Goal: Information Seeking & Learning: Learn about a topic

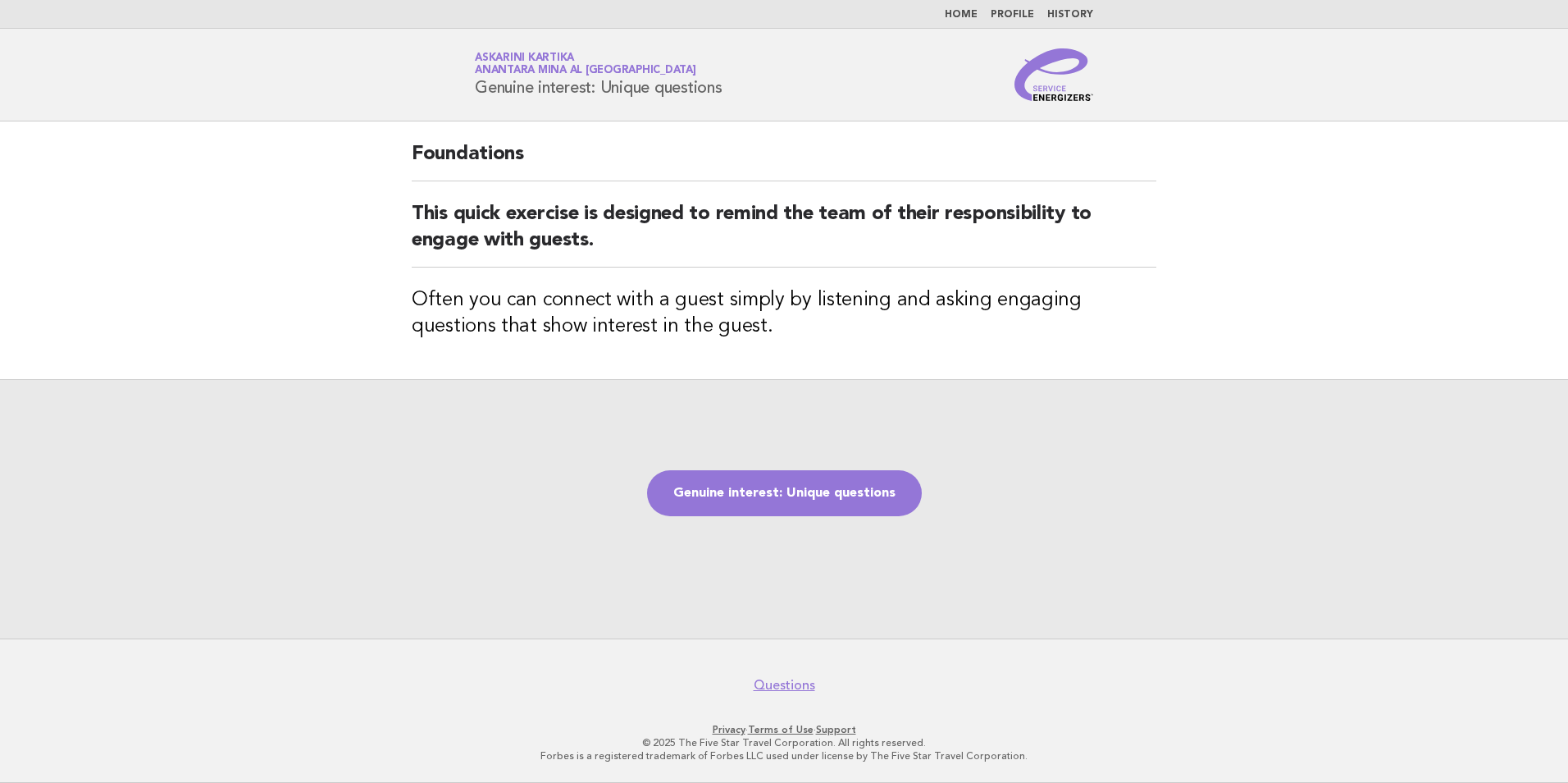
click at [971, 14] on link "Home" at bounding box center [961, 14] width 33 height 10
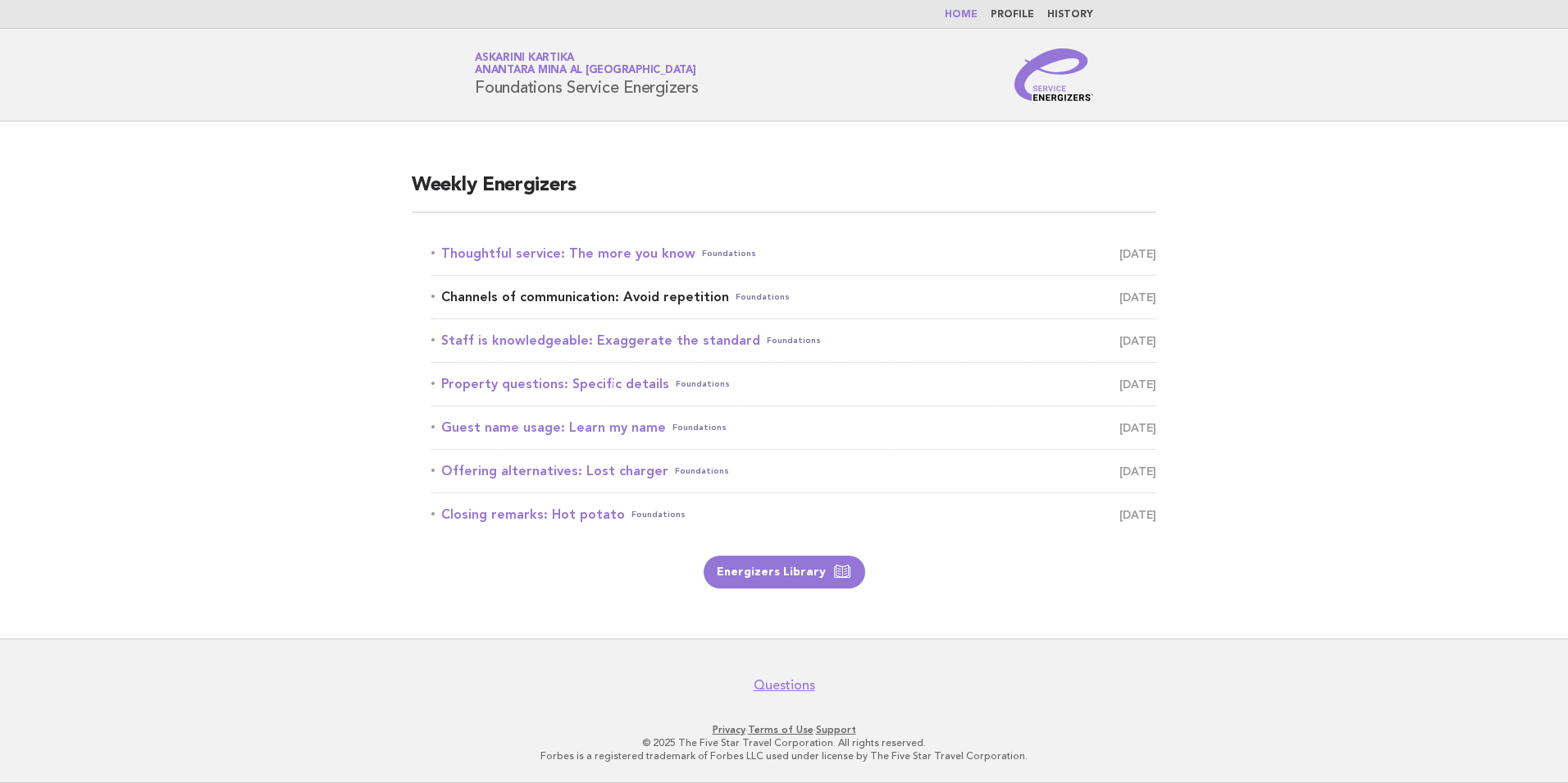
click at [663, 299] on link "Channels of communication: Avoid repetition Foundations September 25" at bounding box center [793, 298] width 725 height 23
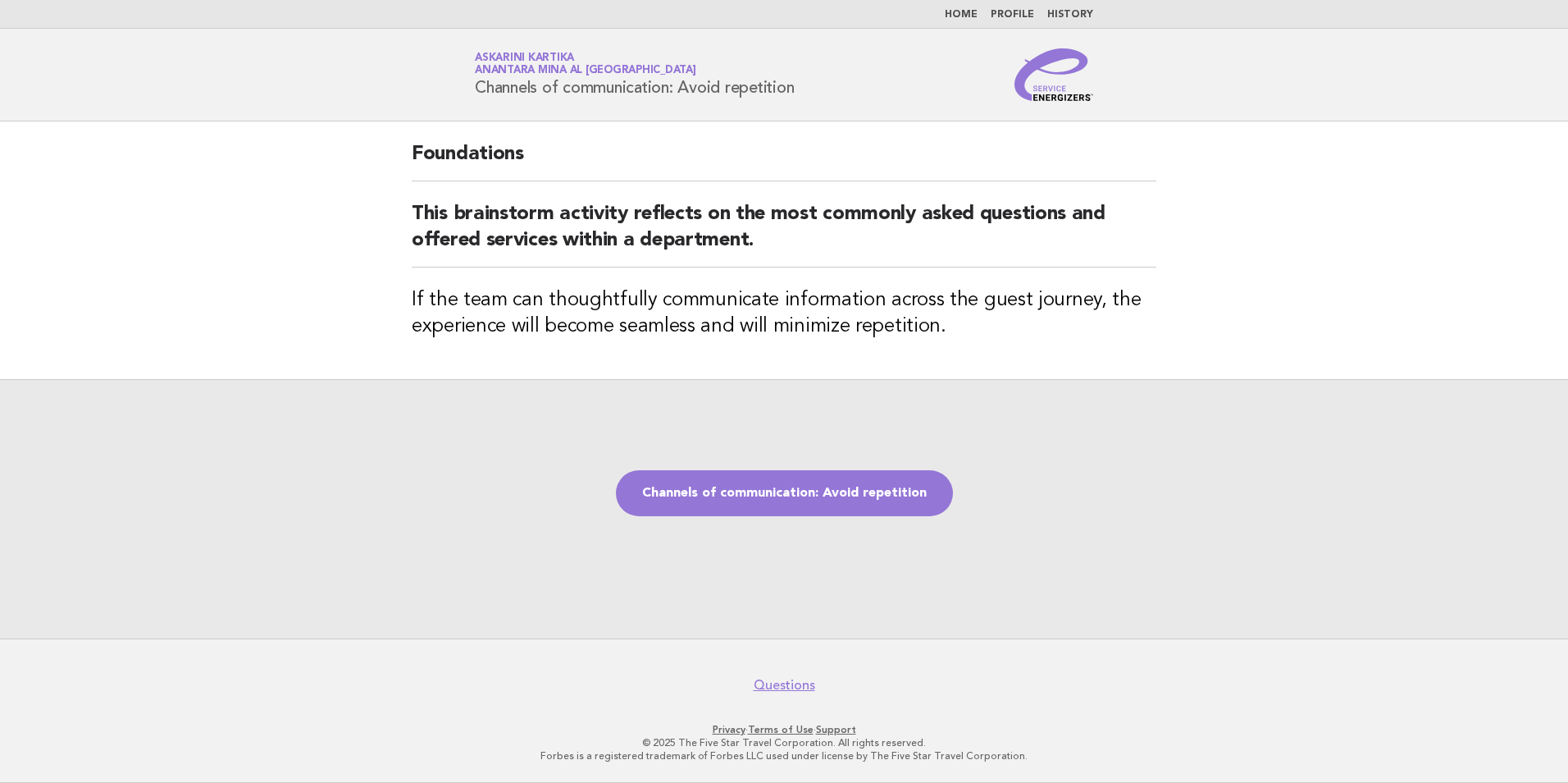
drag, startPoint x: 810, startPoint y: 85, endPoint x: 475, endPoint y: 78, distance: 335.1
click at [475, 78] on div "Service Energizers Askarini Kartika Anantara Mina al [GEOGRAPHIC_DATA] Channels…" at bounding box center [784, 75] width 664 height 52
copy h1 "Channels of communication: Avoid repetition"
